Goal: Find specific page/section: Find specific page/section

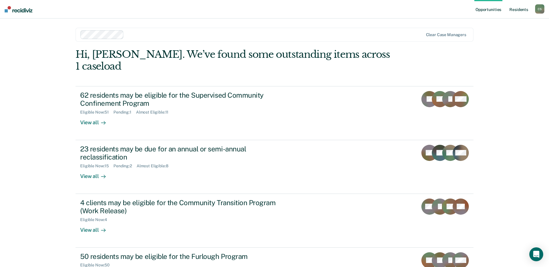
click at [526, 12] on link "Resident s" at bounding box center [518, 9] width 21 height 19
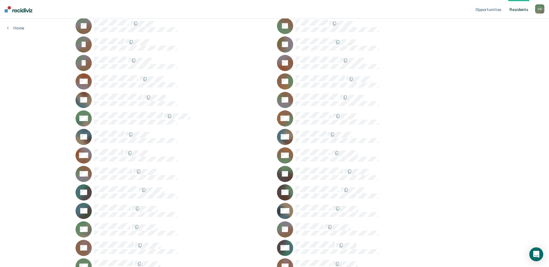
scroll to position [318, 0]
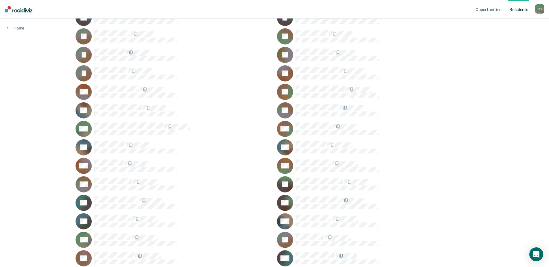
click at [292, 125] on rect at bounding box center [285, 129] width 16 height 16
